Goal: Find specific page/section: Find specific page/section

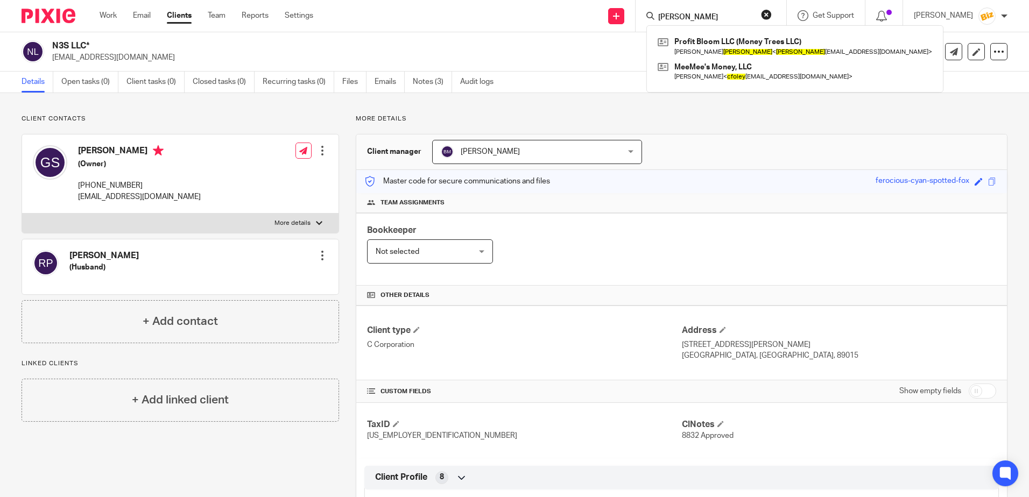
type input "[PERSON_NAME]"
click button "submit" at bounding box center [0, 0] width 0 height 0
click at [571, 52] on p "[EMAIL_ADDRESS][DOMAIN_NAME]" at bounding box center [456, 57] width 809 height 11
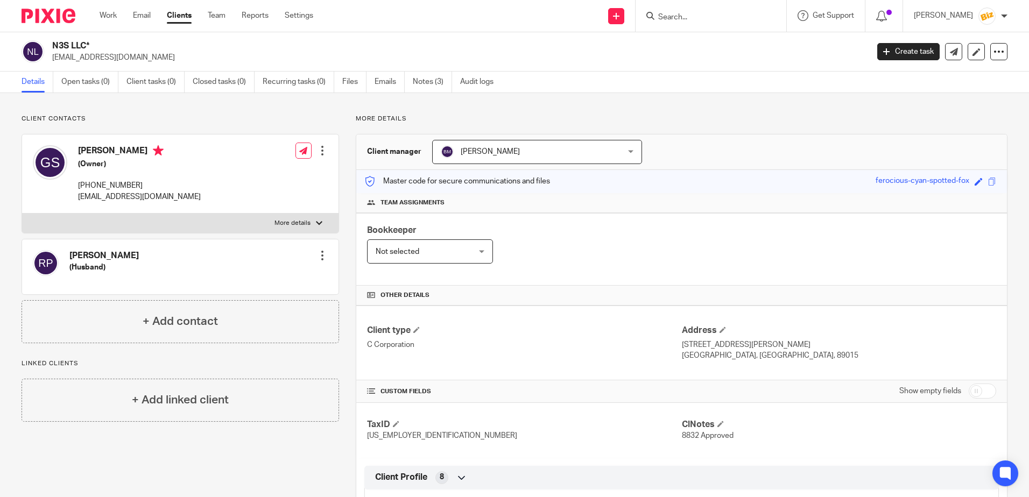
click at [179, 15] on link "Clients" at bounding box center [179, 15] width 25 height 11
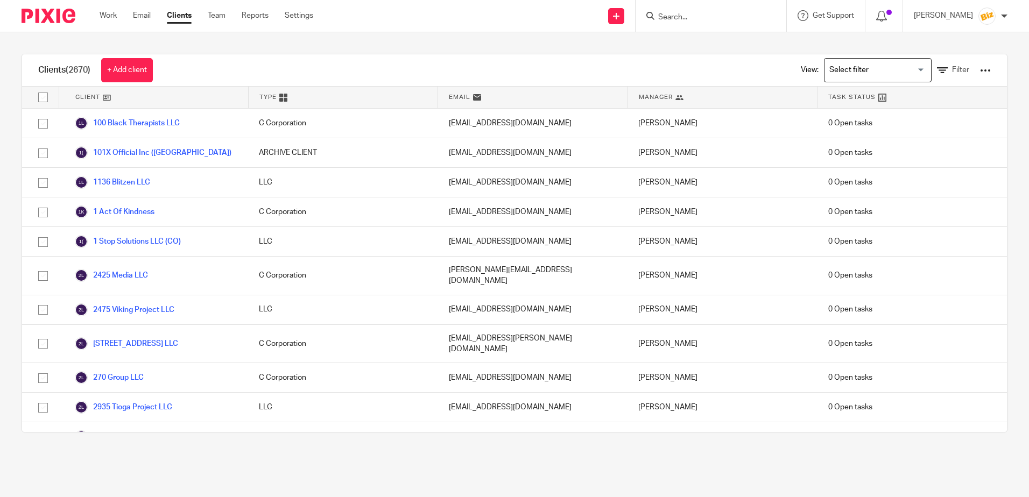
click at [938, 66] on link "Filter" at bounding box center [953, 70] width 32 height 11
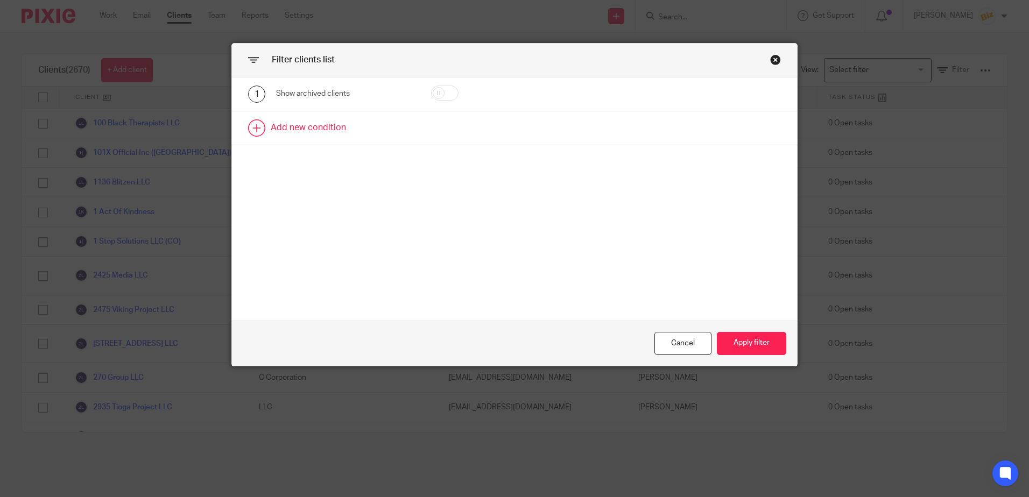
click at [306, 128] on link at bounding box center [514, 127] width 565 height 33
click at [295, 128] on div "Field" at bounding box center [336, 131] width 103 height 23
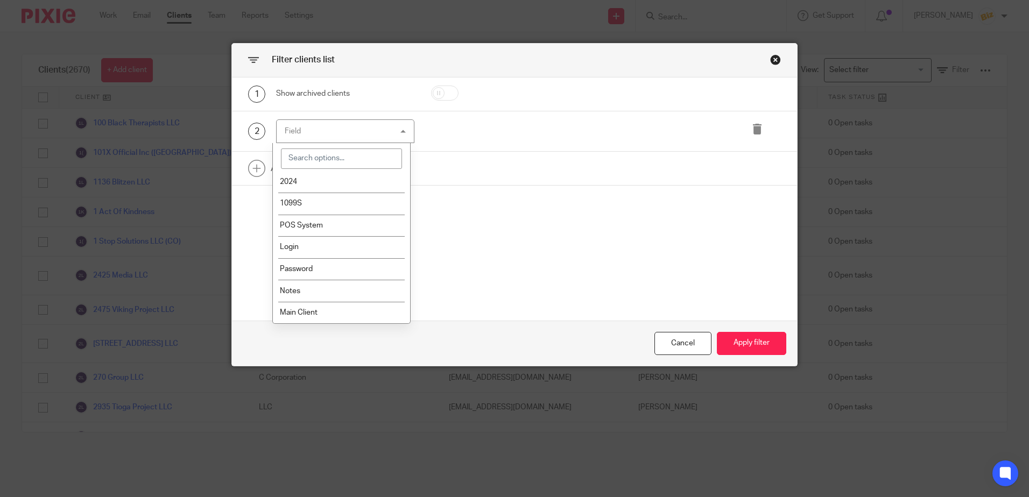
scroll to position [2286, 0]
click at [312, 315] on span "Main Client" at bounding box center [299, 313] width 38 height 8
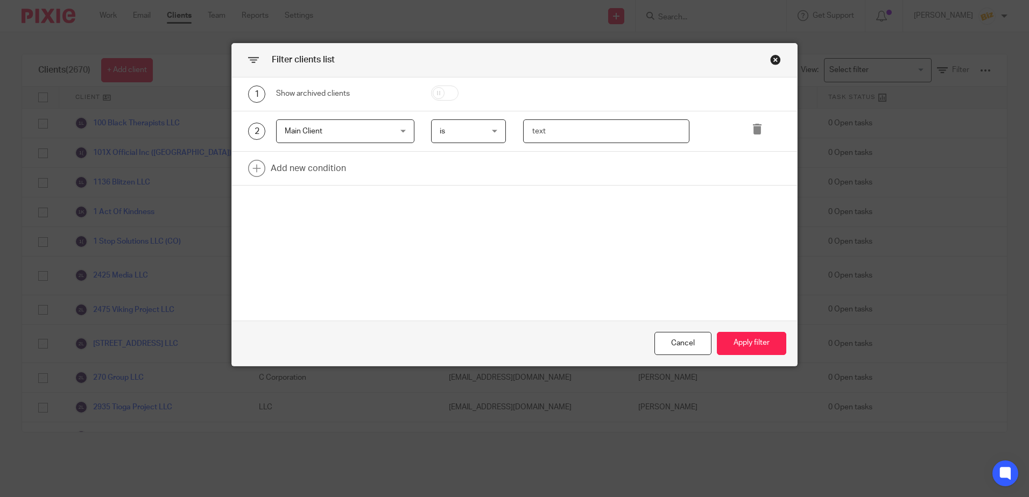
click at [561, 129] on input "text" at bounding box center [606, 131] width 166 height 24
type input "[PERSON_NAME]"
click at [746, 346] on button "Apply filter" at bounding box center [751, 343] width 69 height 23
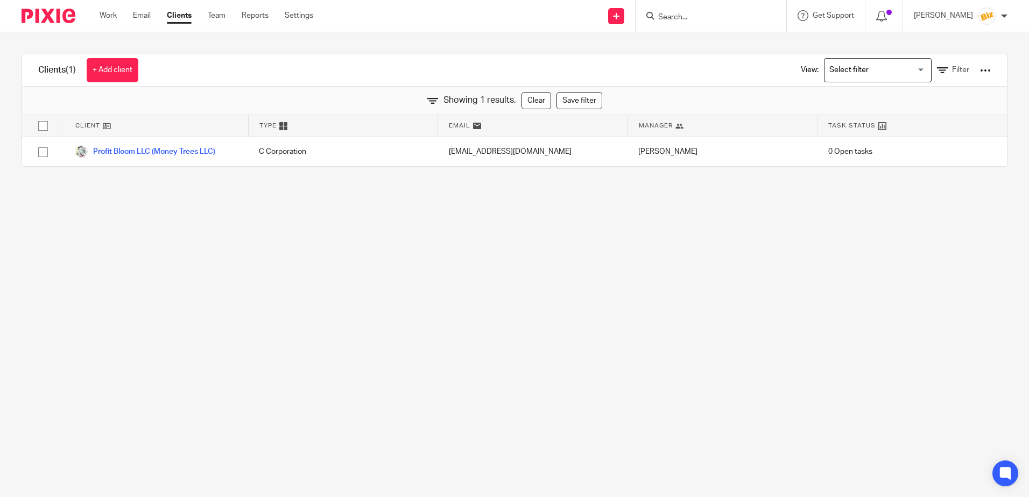
click at [715, 18] on input "Search" at bounding box center [705, 18] width 97 height 10
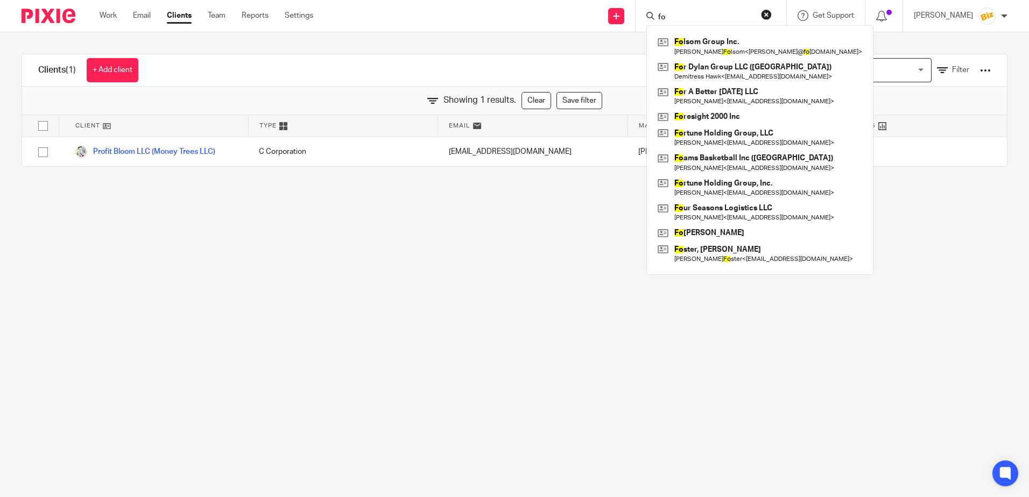
type input "f"
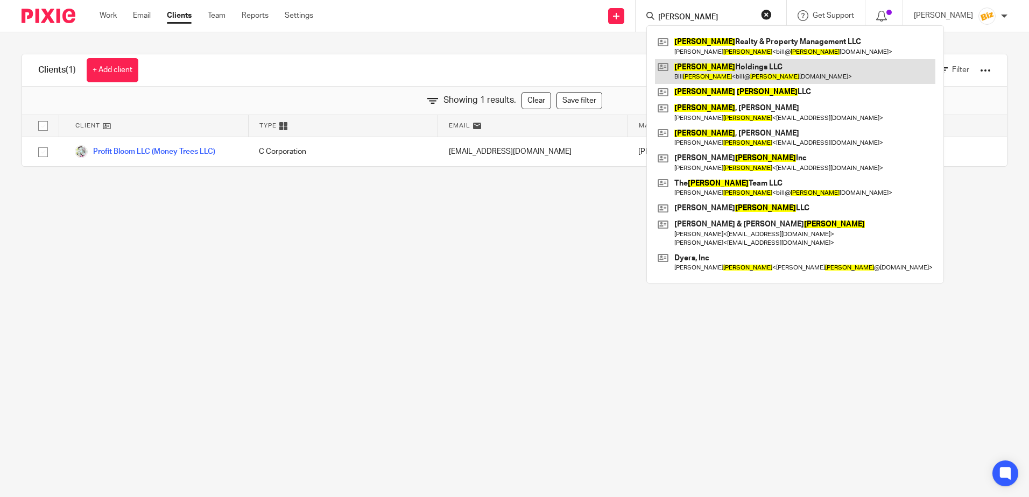
type input "[PERSON_NAME]"
click at [712, 74] on link at bounding box center [795, 71] width 280 height 25
